Goal: Information Seeking & Learning: Find specific fact

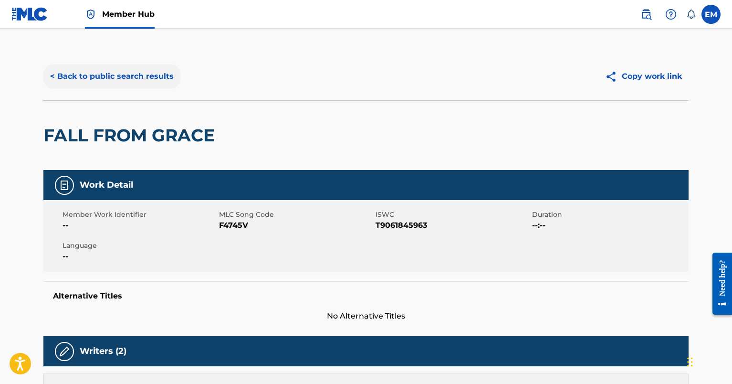
click at [128, 80] on button "< Back to public search results" at bounding box center [111, 76] width 137 height 24
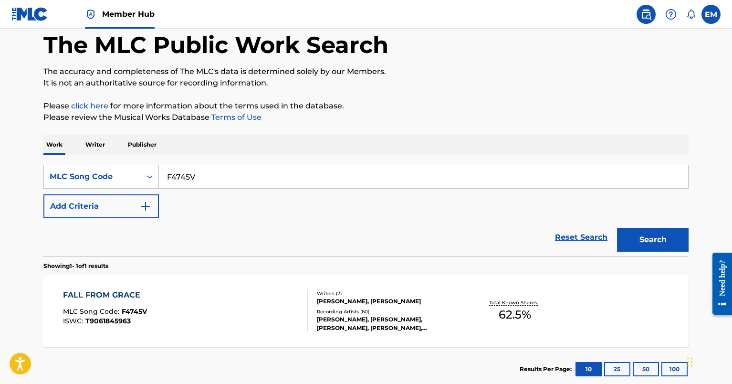
click at [216, 170] on input "F4745V" at bounding box center [423, 176] width 529 height 23
paste input "N4909Q"
drag, startPoint x: 216, startPoint y: 170, endPoint x: 556, endPoint y: 209, distance: 342.6
click at [513, 202] on div "SearchWithCriteriaff858cf5-8855-4b1c-a51e-bdabfe3c1f91 MLC Song Code N4909Q Add…" at bounding box center [365, 191] width 645 height 53
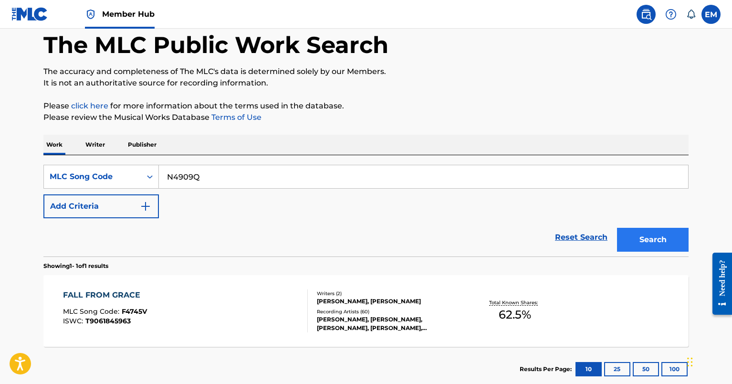
type input "N4909Q"
click at [656, 239] on button "Search" at bounding box center [653, 240] width 72 height 24
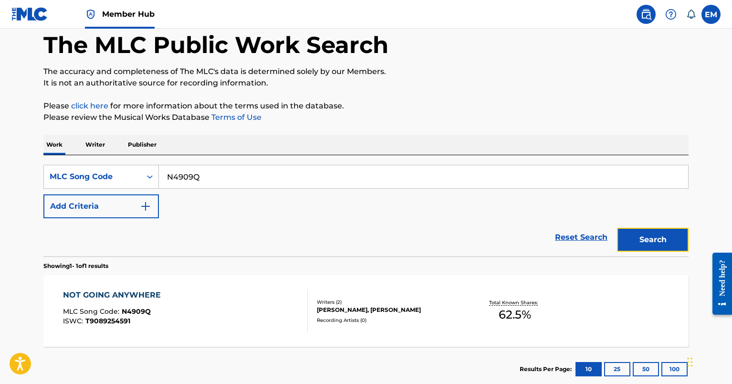
click at [656, 238] on button "Search" at bounding box center [653, 240] width 72 height 24
click at [224, 306] on div "NOT GOING ANYWHERE MLC Song Code : N4909Q ISWC : T9089254591" at bounding box center [185, 310] width 245 height 43
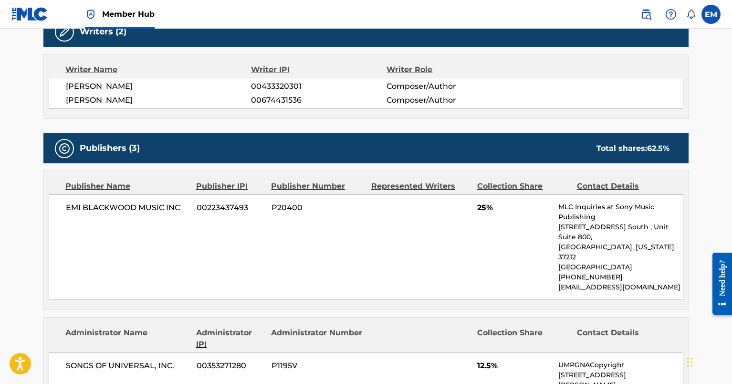
scroll to position [415, 0]
